Goal: Find specific page/section: Find specific page/section

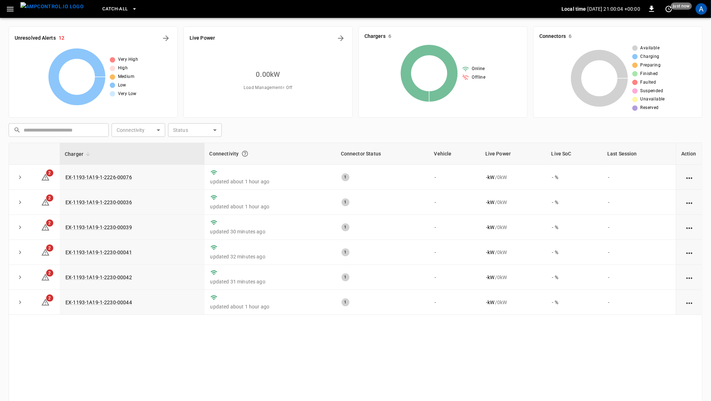
scroll to position [26, 0]
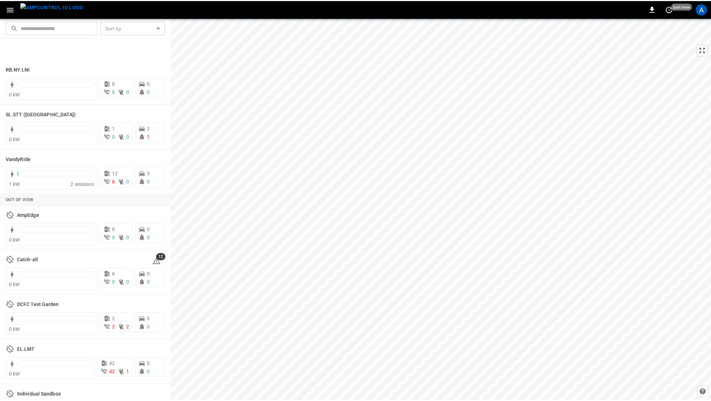
scroll to position [1459, 0]
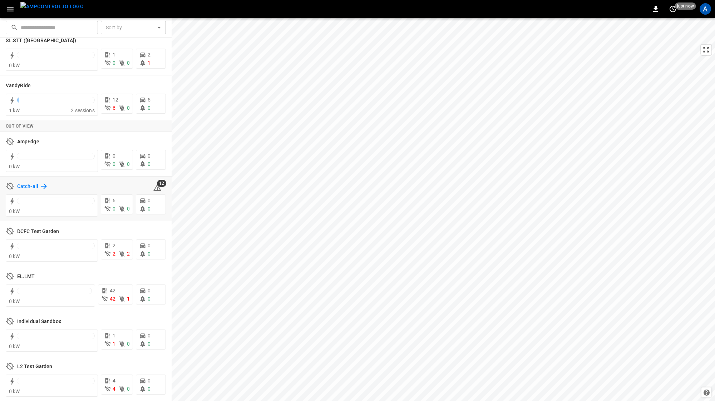
click at [22, 186] on h6 "Catch-all" at bounding box center [27, 187] width 21 height 8
